Goal: Use online tool/utility: Utilize a website feature to perform a specific function

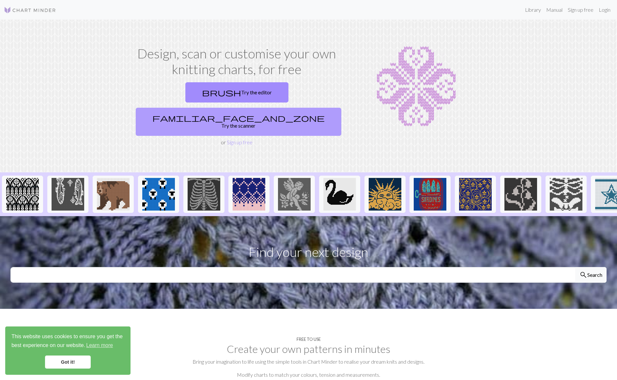
click at [273, 113] on span "familiar_face_and_zone" at bounding box center [238, 117] width 172 height 9
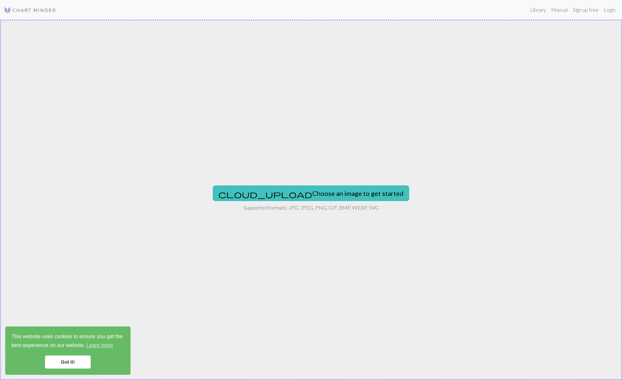
click at [60, 368] on div "This website uses cookies to ensure you get the best experience on our website.…" at bounding box center [67, 350] width 125 height 48
click at [69, 358] on link "Got it!" at bounding box center [68, 361] width 46 height 13
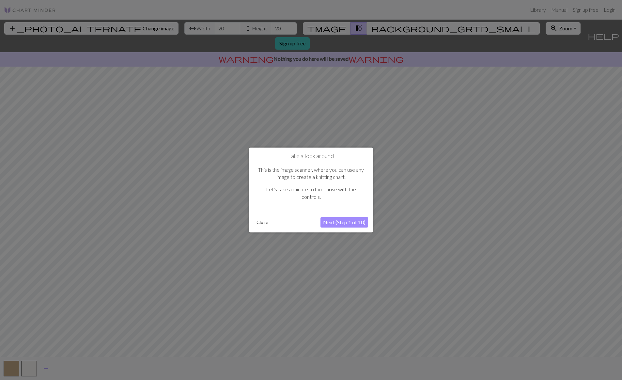
click at [266, 223] on button "Close" at bounding box center [262, 222] width 17 height 10
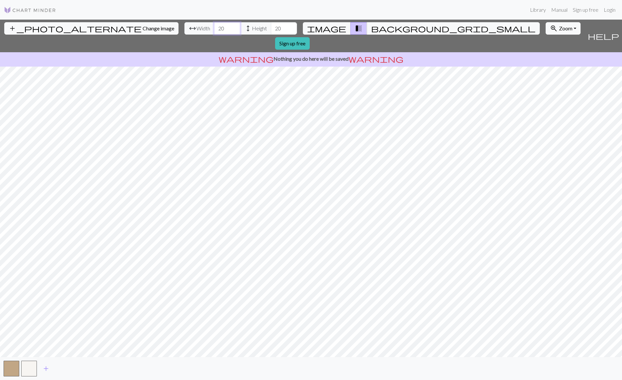
drag, startPoint x: 190, startPoint y: 28, endPoint x: 177, endPoint y: 26, distance: 13.2
click at [184, 26] on div "arrow_range Width 20 height Height 20" at bounding box center [240, 28] width 113 height 12
type input "100"
drag, startPoint x: 247, startPoint y: 29, endPoint x: 233, endPoint y: 27, distance: 14.5
click at [233, 27] on div "arrow_range Width 100 height Height 20" at bounding box center [240, 28] width 113 height 12
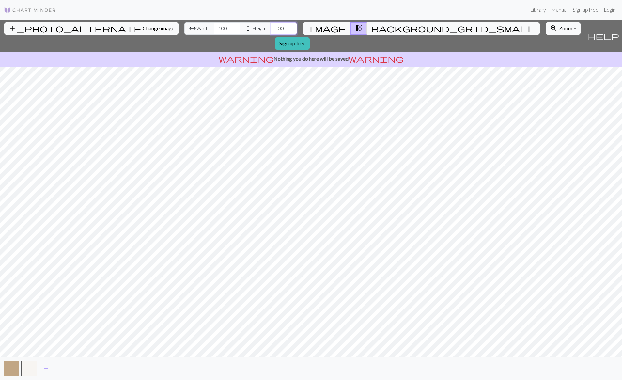
type input "100"
click at [331, 27] on span "image" at bounding box center [326, 28] width 39 height 9
click at [355, 29] on span "transition_fade" at bounding box center [359, 28] width 8 height 9
click at [339, 28] on button "image" at bounding box center [327, 28] width 48 height 12
click at [356, 27] on button "transition_fade" at bounding box center [359, 28] width 17 height 12
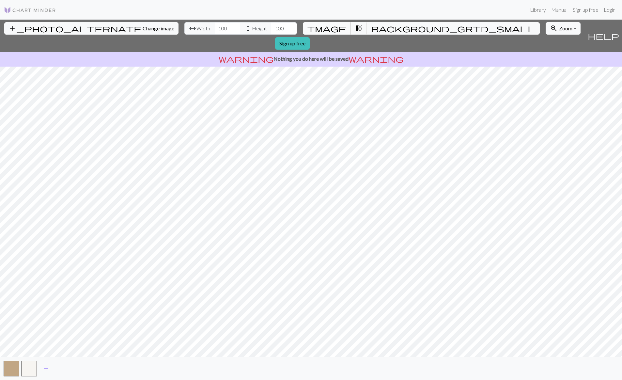
click at [335, 26] on span "image" at bounding box center [326, 28] width 39 height 9
click at [355, 29] on span "transition_fade" at bounding box center [359, 28] width 8 height 9
click at [371, 28] on span "background_grid_small" at bounding box center [453, 28] width 164 height 9
click at [358, 27] on button "transition_fade" at bounding box center [359, 28] width 17 height 12
click at [374, 27] on button "background_grid_small" at bounding box center [453, 28] width 173 height 12
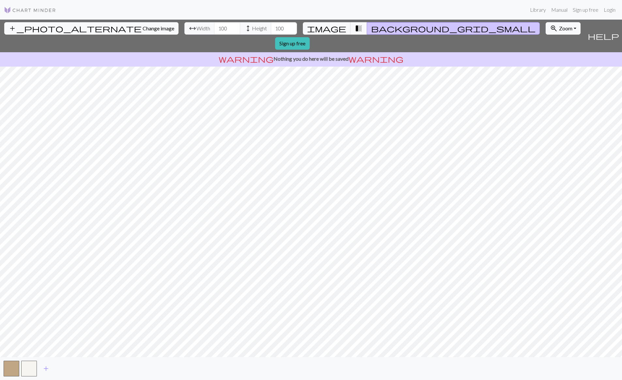
click at [367, 28] on button "background_grid_small" at bounding box center [453, 28] width 173 height 12
click at [355, 29] on span "transition_fade" at bounding box center [359, 28] width 8 height 9
click at [327, 26] on button "image" at bounding box center [327, 28] width 48 height 12
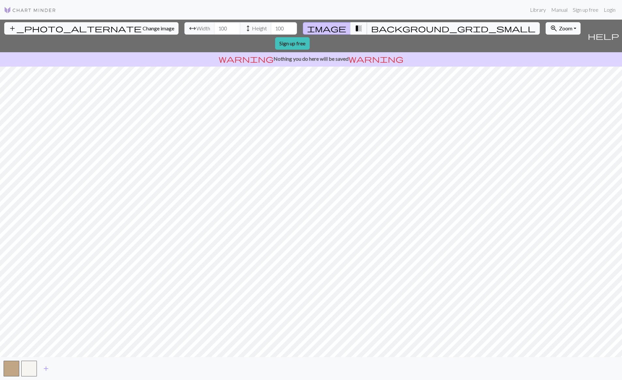
click at [351, 30] on button "transition_fade" at bounding box center [359, 28] width 17 height 12
click at [19, 363] on button "button" at bounding box center [12, 369] width 16 height 16
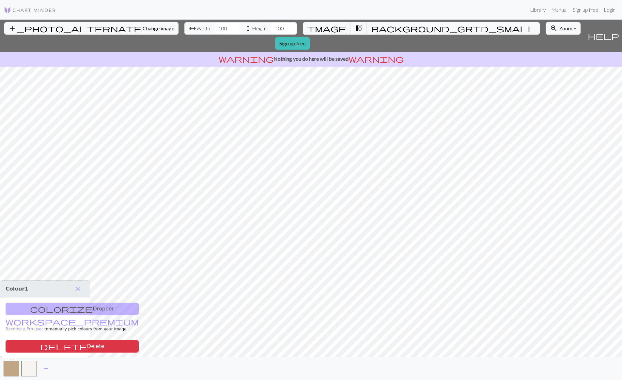
click at [57, 303] on div "colorize Dropper workspace_premium Become a Pro user to manually pick colours f…" at bounding box center [44, 327] width 89 height 60
click at [57, 307] on div "colorize Dropper workspace_premium Become a Pro user to manually pick colours f…" at bounding box center [44, 327] width 89 height 60
click at [79, 287] on span "close" at bounding box center [78, 288] width 8 height 9
